Goal: Task Accomplishment & Management: Complete application form

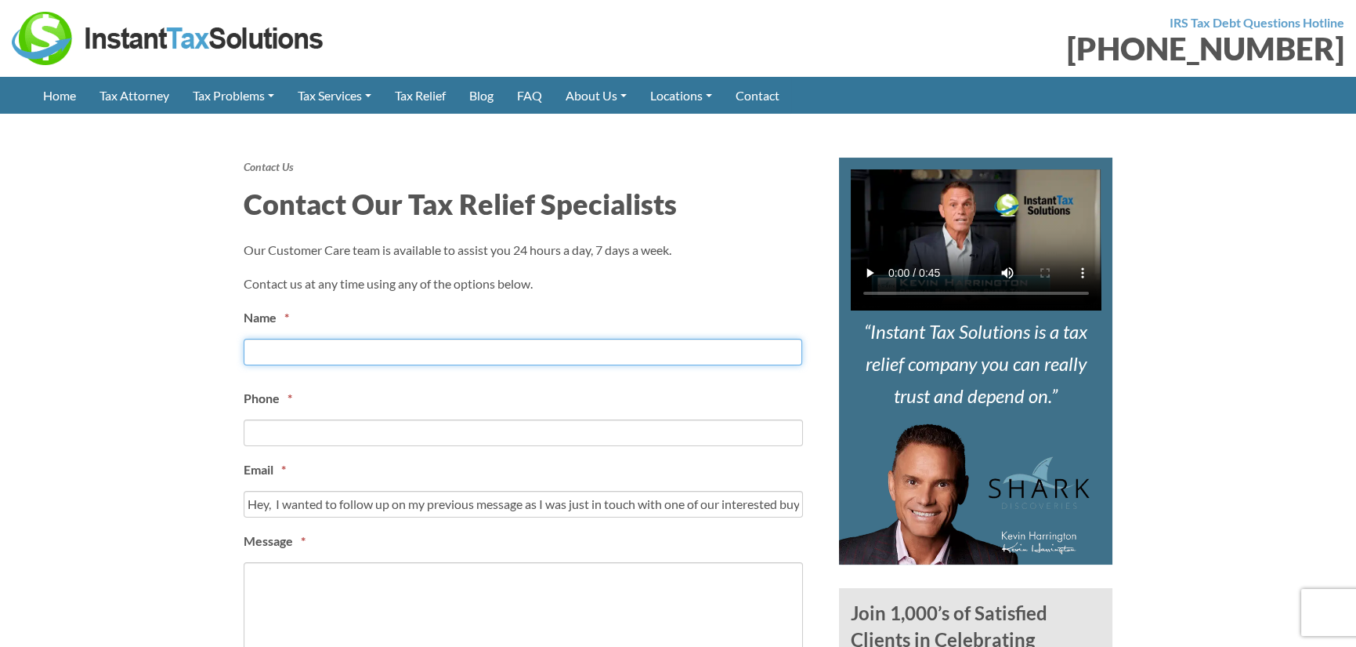
type input "[PERSON_NAME]"
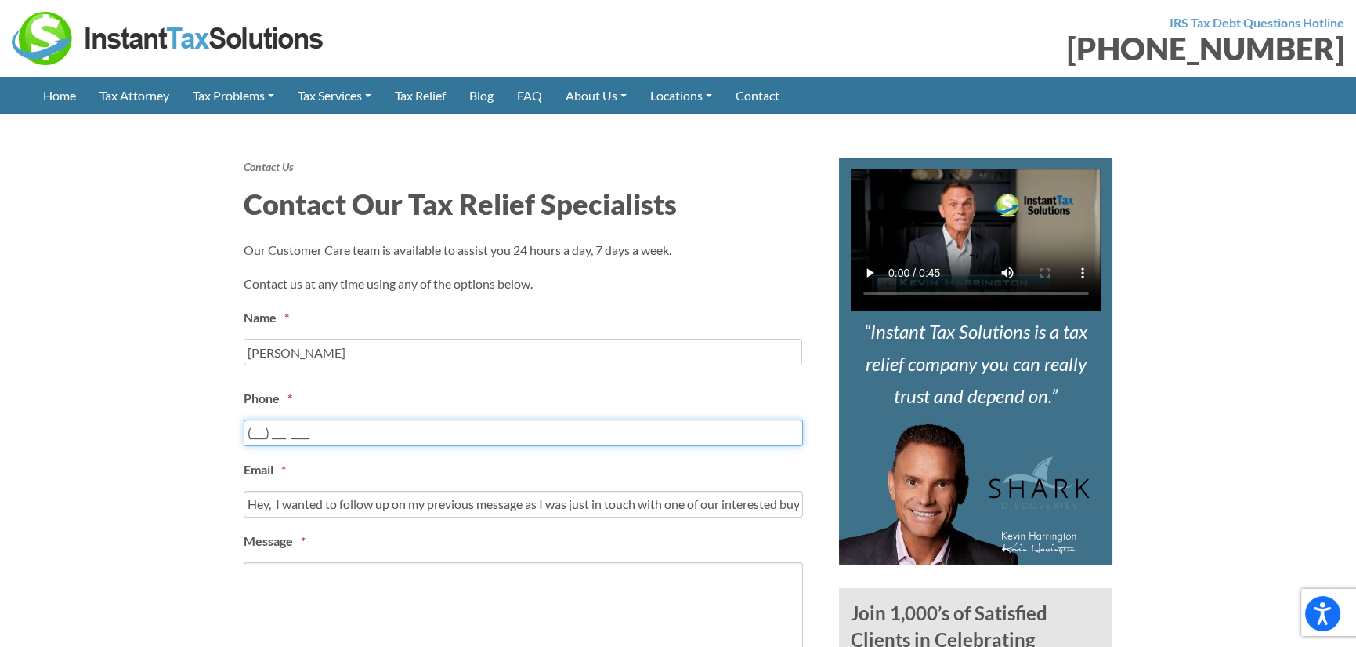
click at [256, 436] on input "(___) ___-____" at bounding box center [524, 432] width 560 height 27
type input "[PHONE_NUMBER]"
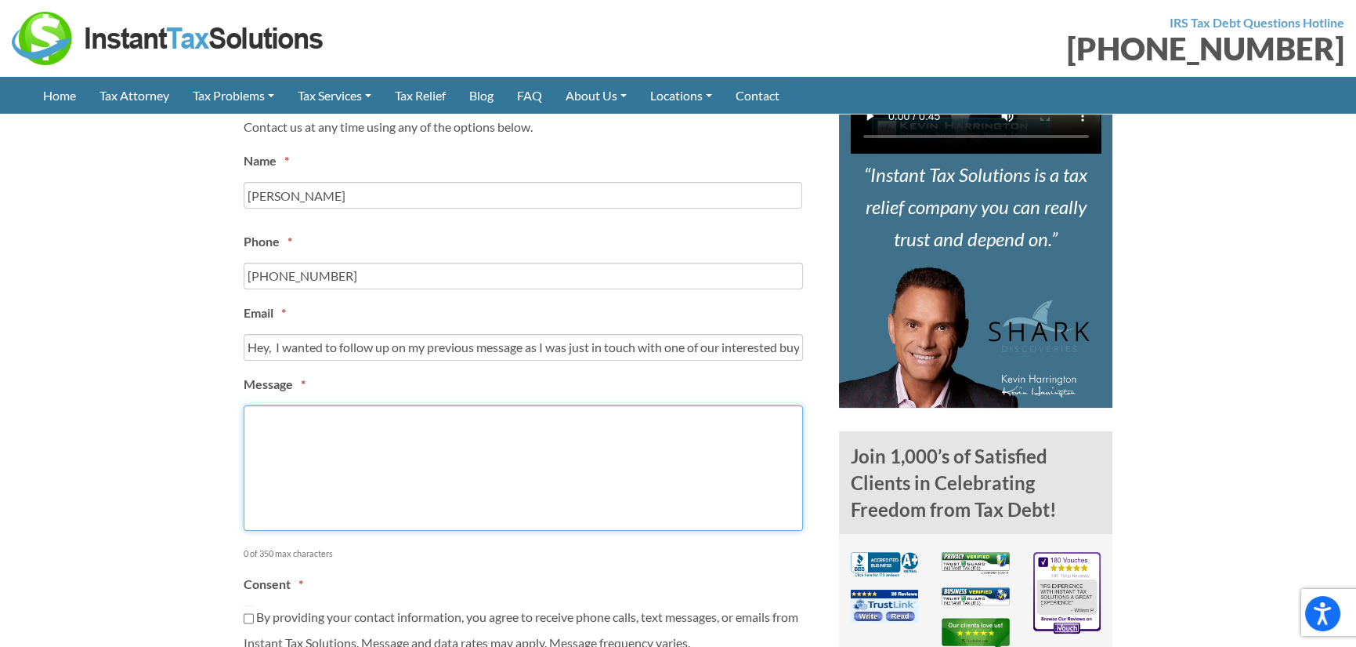
click at [273, 461] on textarea "Message *" at bounding box center [524, 467] width 560 height 125
paste textarea "Hey, I wanted to follow up on my previous message as I was just in touch with o…"
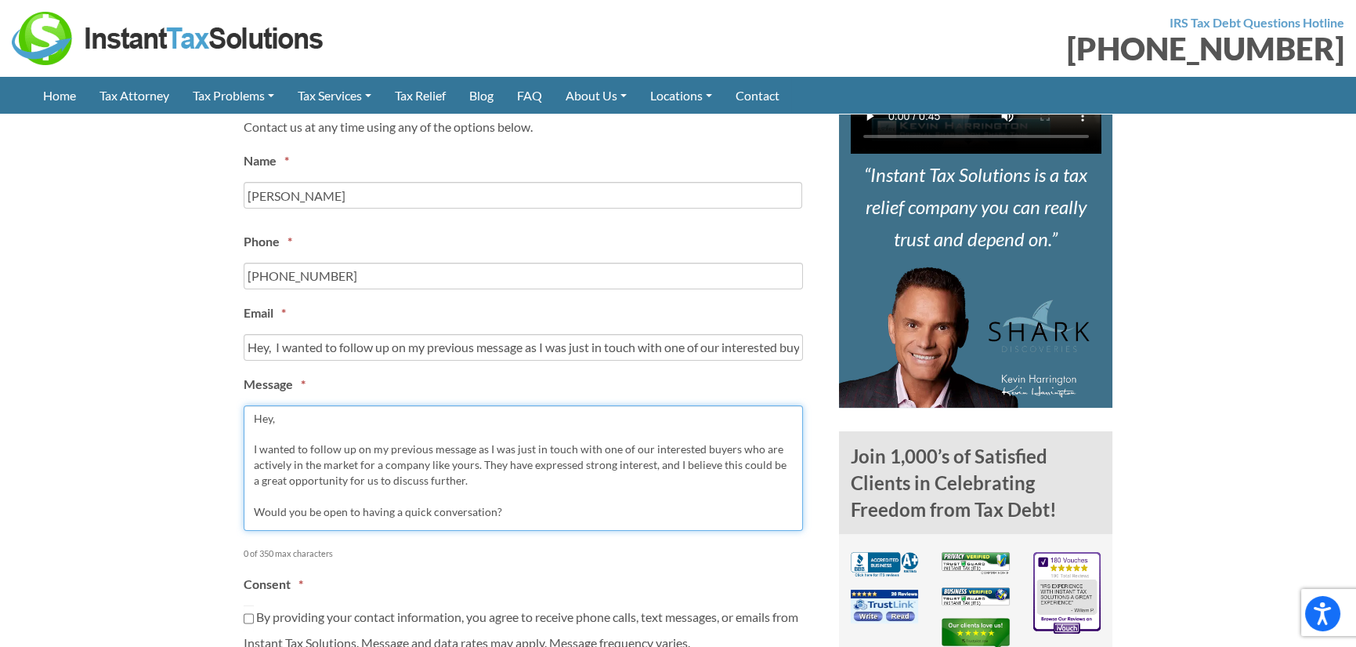
scroll to position [26, 0]
type textarea "Hey, I wanted to follow up on my previous message as I was just in touch with o…"
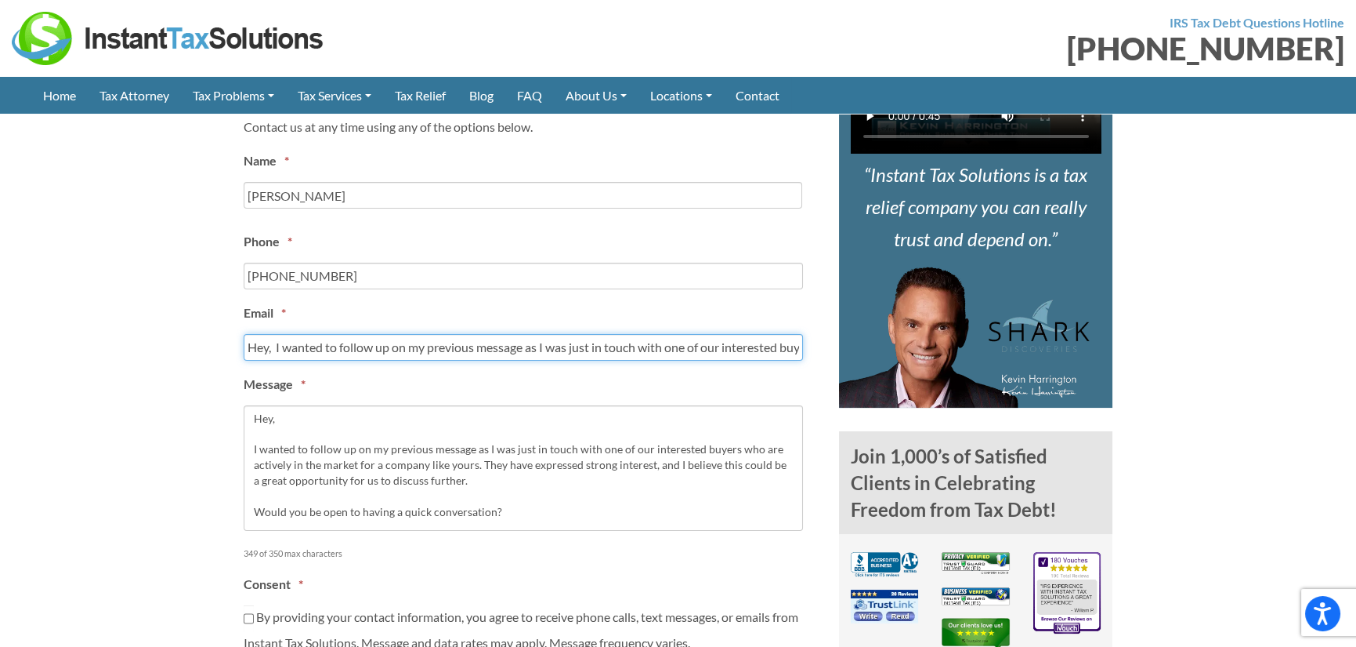
drag, startPoint x: 277, startPoint y: 353, endPoint x: 587, endPoint y: 358, distance: 310.4
click at [587, 358] on input "Hey, I wanted to follow up on my previous message as I was just in touch with o…" at bounding box center [524, 347] width 560 height 27
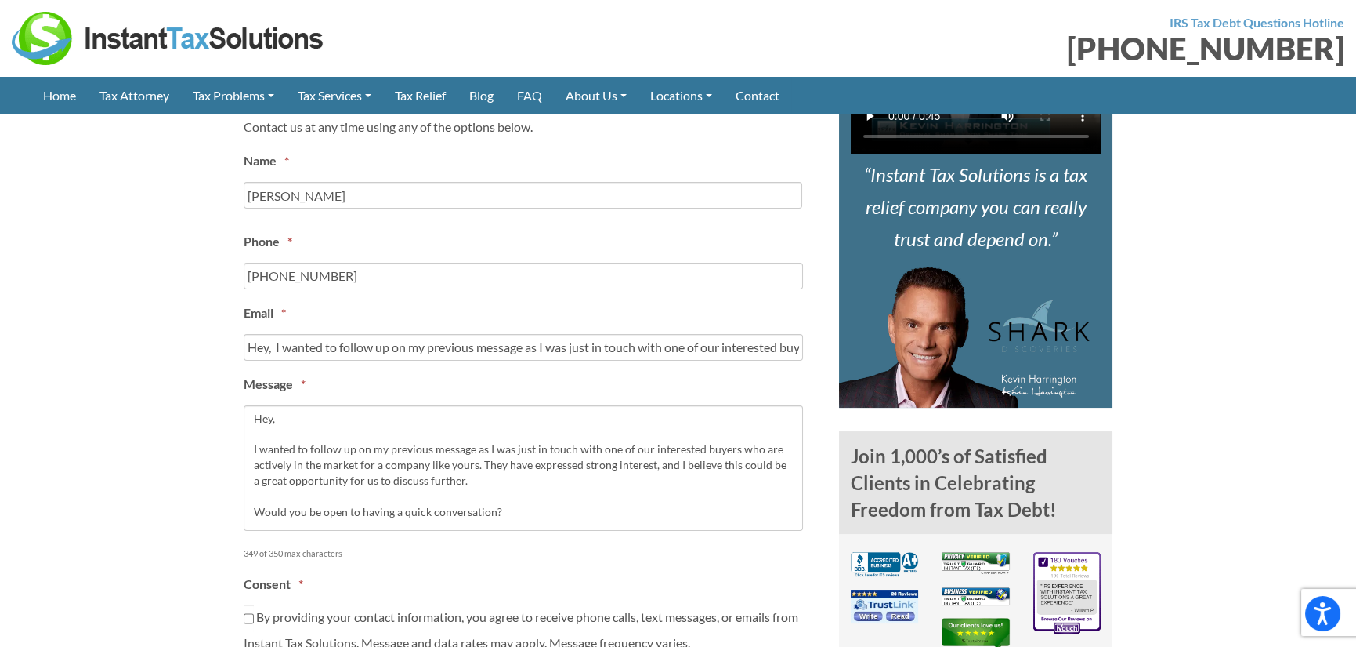
click at [1019, 357] on img at bounding box center [964, 336] width 251 height 141
drag, startPoint x: 241, startPoint y: 336, endPoint x: 358, endPoint y: 334, distance: 116.8
click at [390, 336] on article "Contact Us Contact Our Tax Relief Specialists Our Customer Care team is availab…" at bounding box center [530, 609] width 596 height 1217
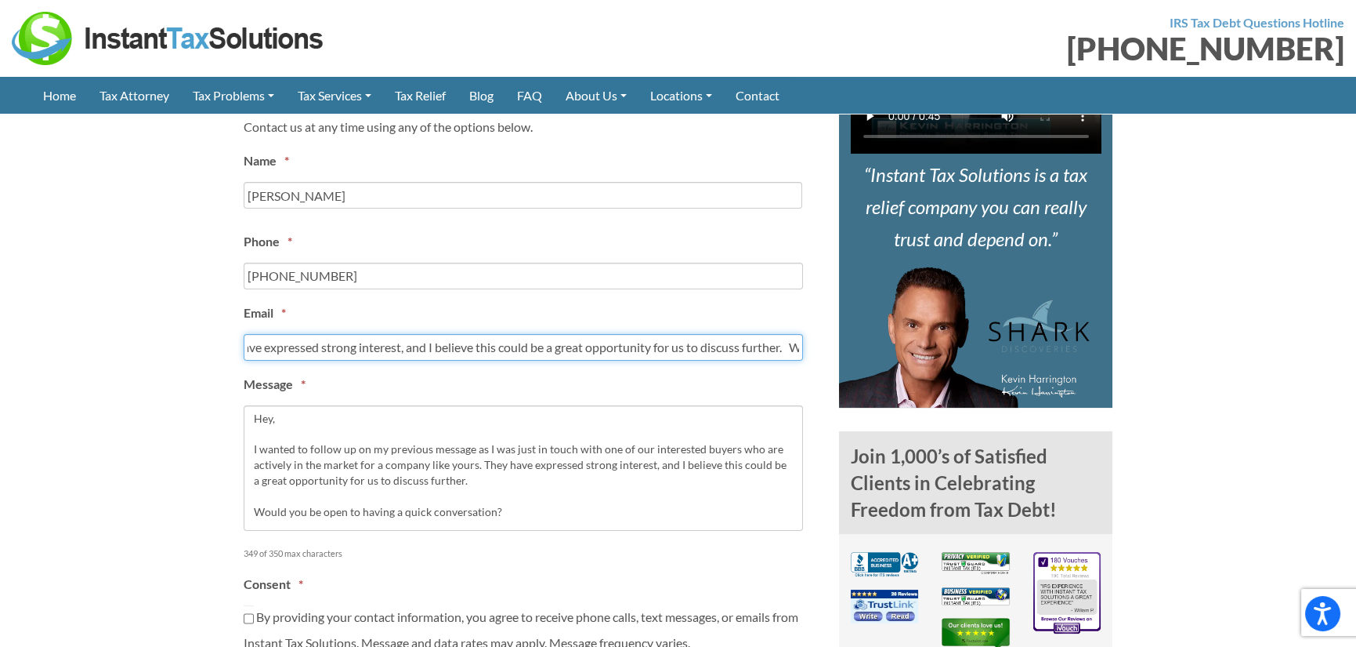
scroll to position [0, 1675]
drag, startPoint x: 284, startPoint y: 344, endPoint x: 1021, endPoint y: 360, distance: 736.8
click at [1021, 360] on div "Contact Us Contact Our Tax Relief Specialists Our Customer Care team is availab…" at bounding box center [678, 609] width 893 height 1217
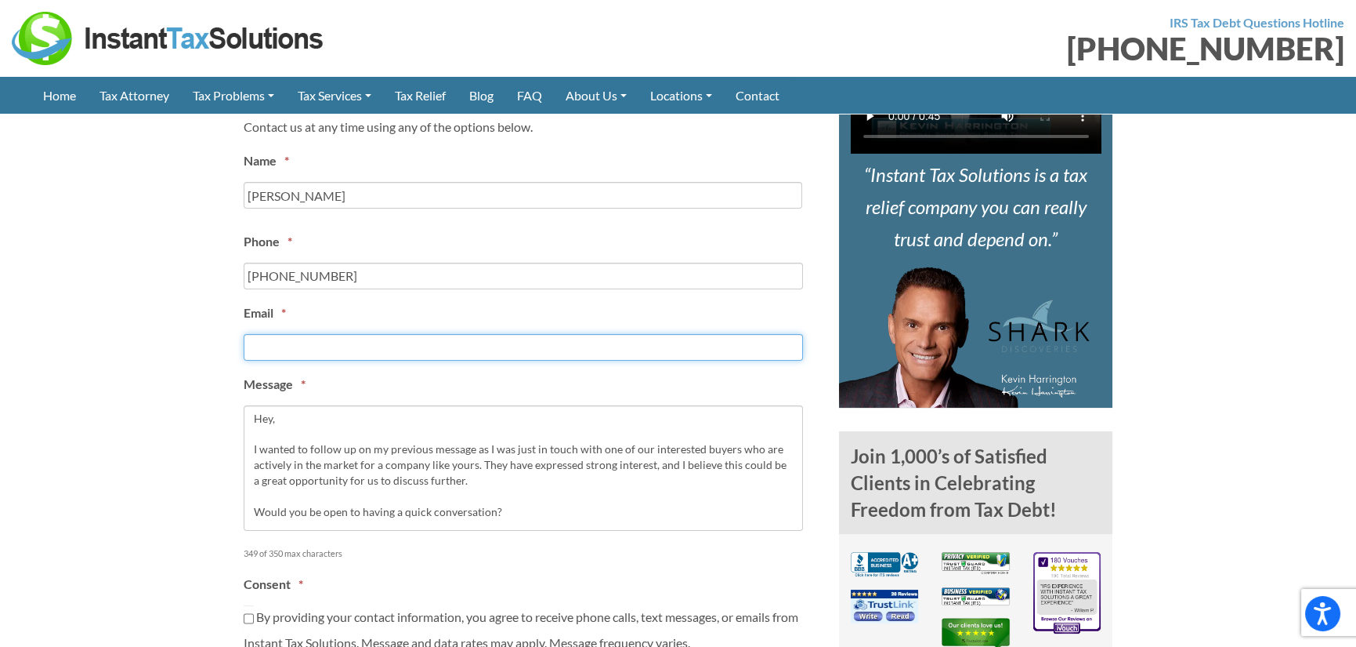
scroll to position [0, 0]
type input "[EMAIL_ADDRESS][PERSON_NAME][DOMAIN_NAME]"
type input "[PHONE_NUMBER]"
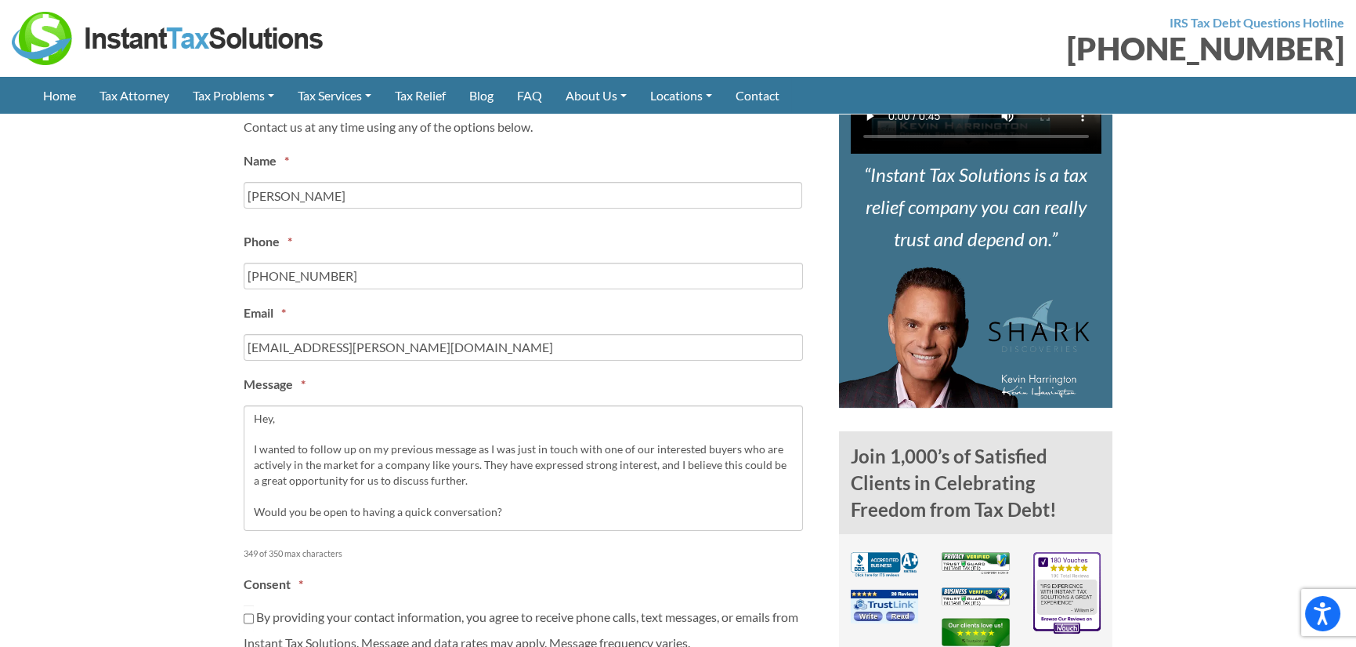
click at [195, 368] on section "Contact Us Contact Our Tax Relief Specialists Our Customer Care team is availab…" at bounding box center [678, 609] width 1356 height 1327
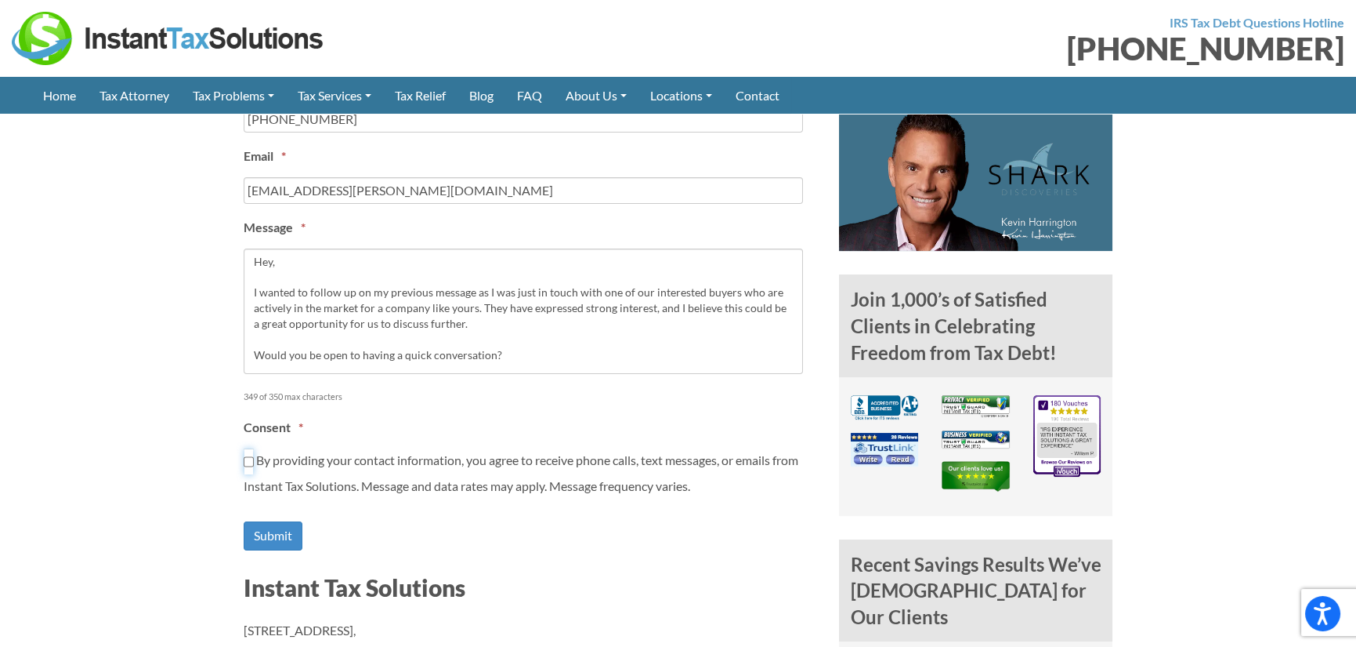
click at [251, 458] on input "By providing your contact information, you agree to receive phone calls, text m…" at bounding box center [249, 461] width 10 height 27
checkbox input "true"
drag, startPoint x: 197, startPoint y: 456, endPoint x: 468, endPoint y: 411, distance: 274.9
click at [197, 455] on section "Contact Us Contact Our Tax Relief Specialists Our Customer Care team is availab…" at bounding box center [678, 452] width 1356 height 1327
click at [273, 534] on input "Submit" at bounding box center [273, 535] width 59 height 29
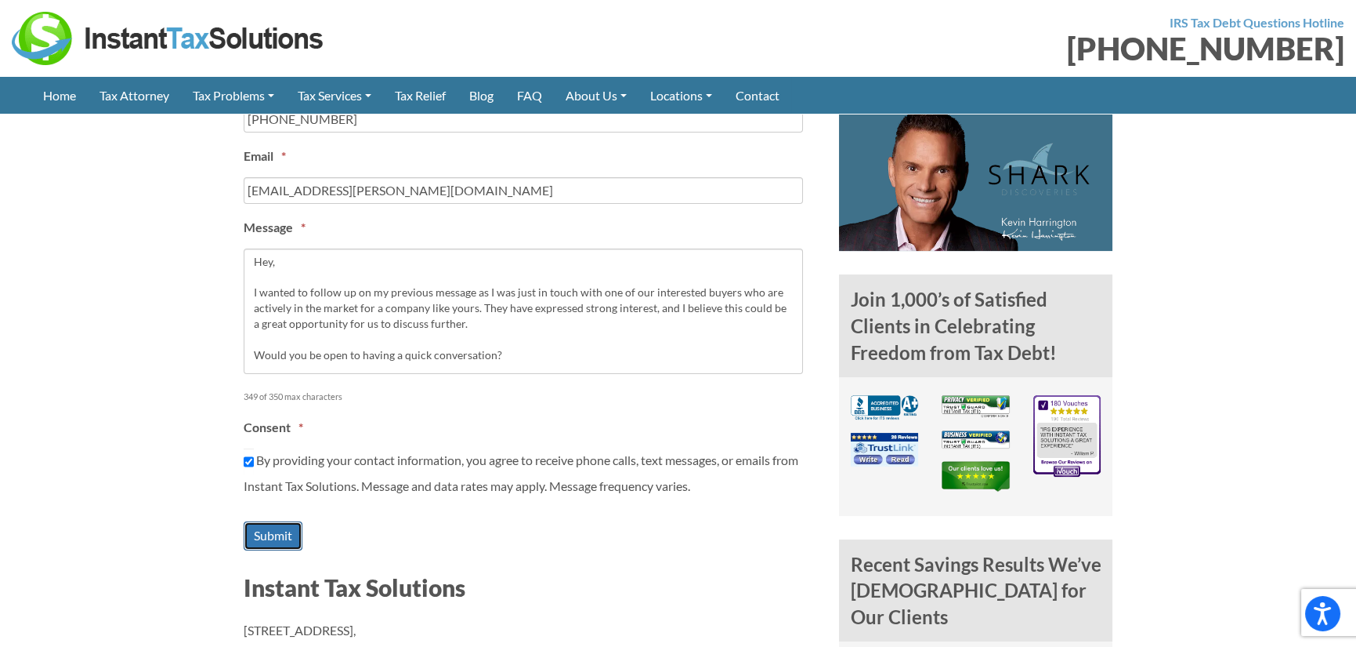
click at [273, 534] on input "Submit" at bounding box center [273, 535] width 59 height 29
click at [275, 530] on input "Submit" at bounding box center [273, 535] width 59 height 29
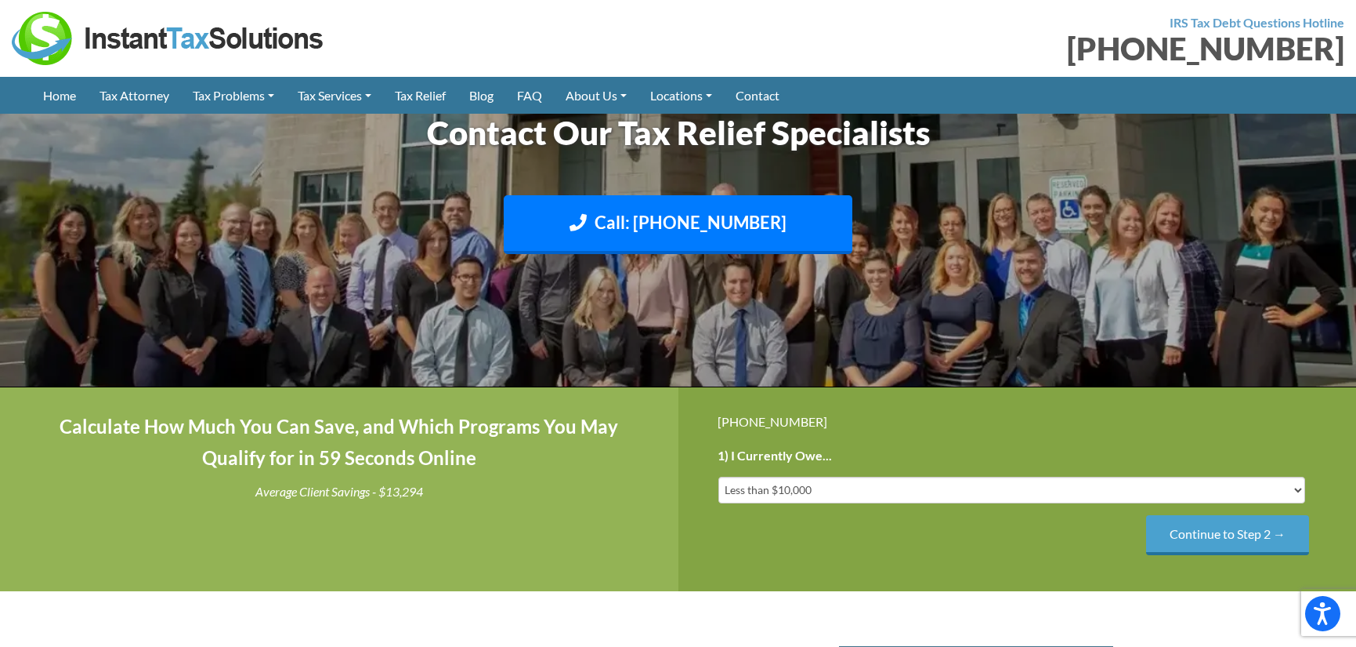
scroll to position [668, 0]
